Goal: Find specific page/section: Find specific page/section

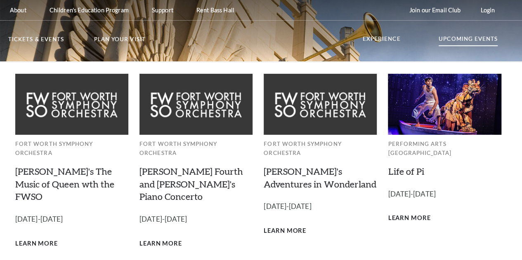
click at [473, 44] on p "Upcoming Events" at bounding box center [467, 41] width 59 height 10
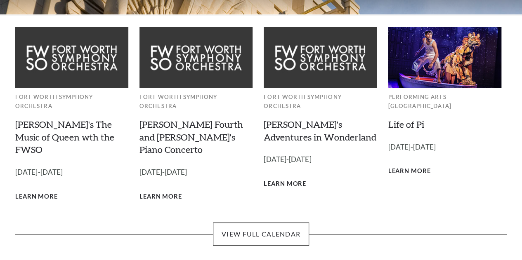
scroll to position [49, 0]
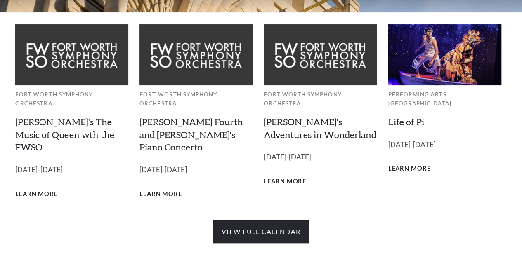
click at [283, 226] on link "View Full Calendar" at bounding box center [261, 231] width 96 height 23
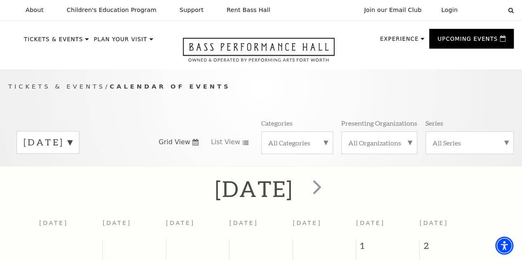
scroll to position [73, 0]
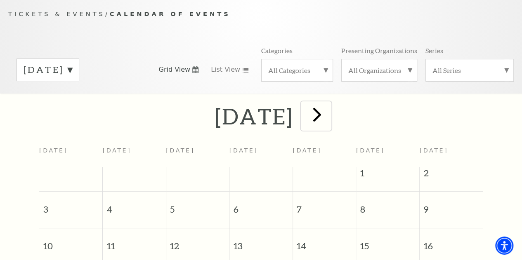
click at [329, 118] on span "next" at bounding box center [317, 115] width 24 height 24
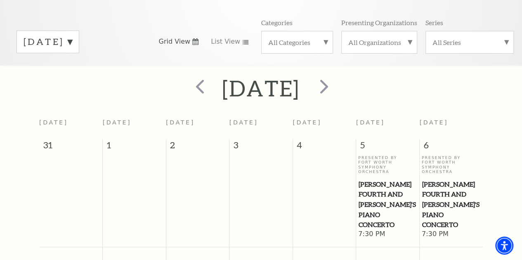
scroll to position [116, 0]
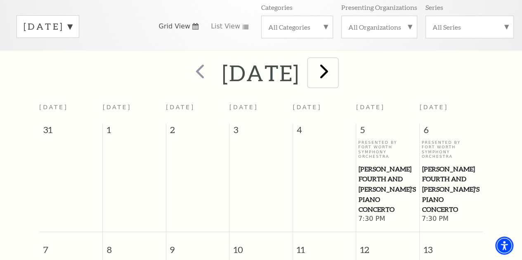
click at [336, 80] on span "next" at bounding box center [324, 71] width 24 height 24
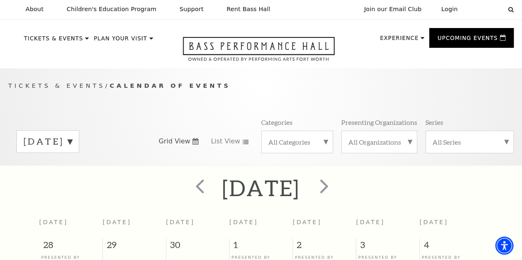
scroll to position [0, 0]
